Goal: Information Seeking & Learning: Learn about a topic

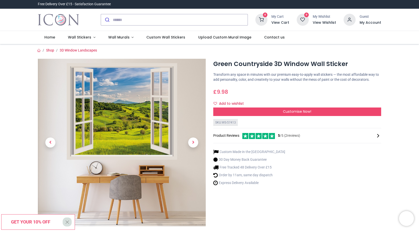
click at [94, 107] on img at bounding box center [122, 143] width 168 height 168
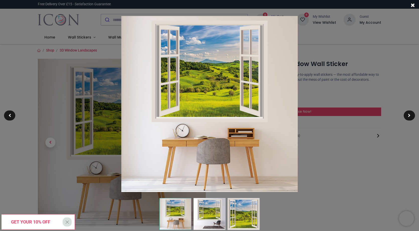
click at [178, 88] on img at bounding box center [209, 104] width 176 height 176
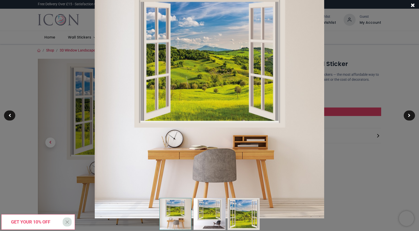
click at [178, 88] on img at bounding box center [209, 103] width 229 height 229
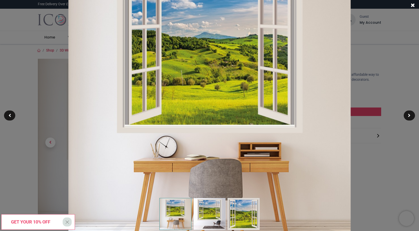
click at [178, 88] on img at bounding box center [209, 104] width 282 height 282
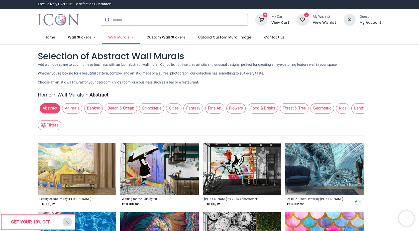
click at [130, 37] on link "Wall Murals" at bounding box center [121, 37] width 38 height 13
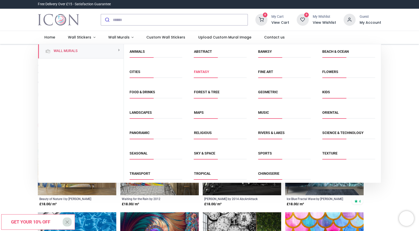
click at [201, 72] on link "Fantasy" at bounding box center [201, 72] width 15 height 4
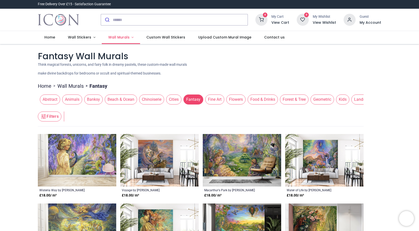
click at [126, 36] on span "Wall Murals" at bounding box center [118, 37] width 21 height 5
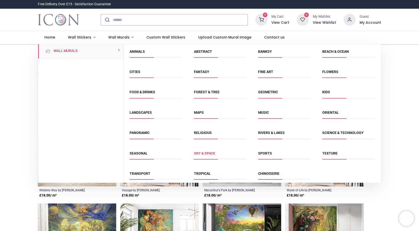
click at [203, 152] on link "Sky & Space" at bounding box center [204, 154] width 21 height 4
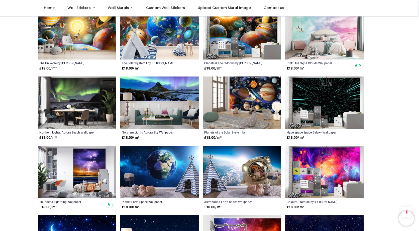
scroll to position [250, 0]
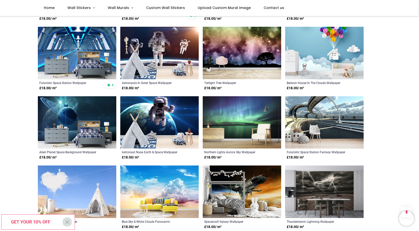
scroll to position [877, 0]
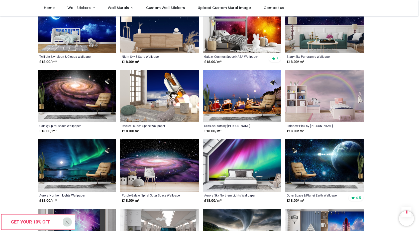
scroll to position [401, 0]
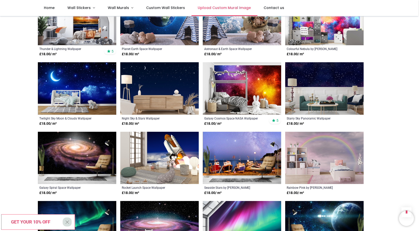
click at [215, 7] on span "Upload Custom Mural Image" at bounding box center [224, 7] width 53 height 5
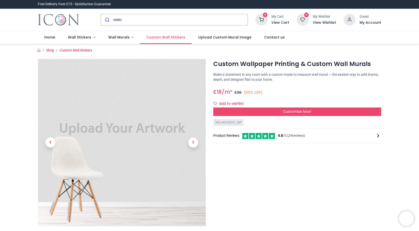
click at [170, 39] on span "Custom Wall Stickers" at bounding box center [165, 37] width 39 height 5
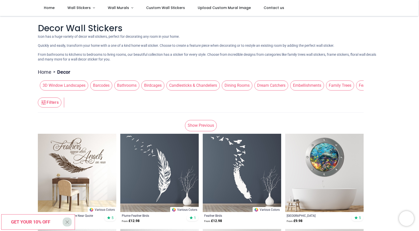
scroll to position [100, 0]
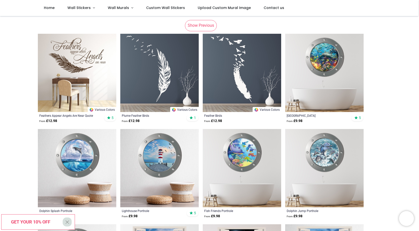
click at [237, 72] on img at bounding box center [242, 73] width 78 height 78
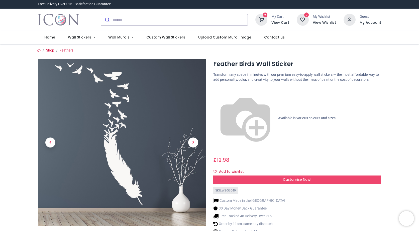
click at [366, 194] on div "Custom Made in the [GEOGRAPHIC_DATA] 30 Day Money Back Guarantee Free Tracked 4…" at bounding box center [297, 220] width 168 height 52
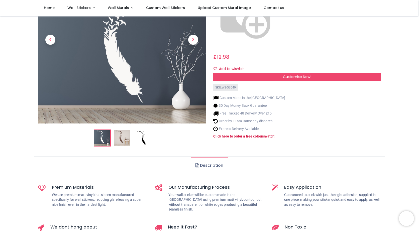
scroll to position [50, 0]
